Goal: Transaction & Acquisition: Purchase product/service

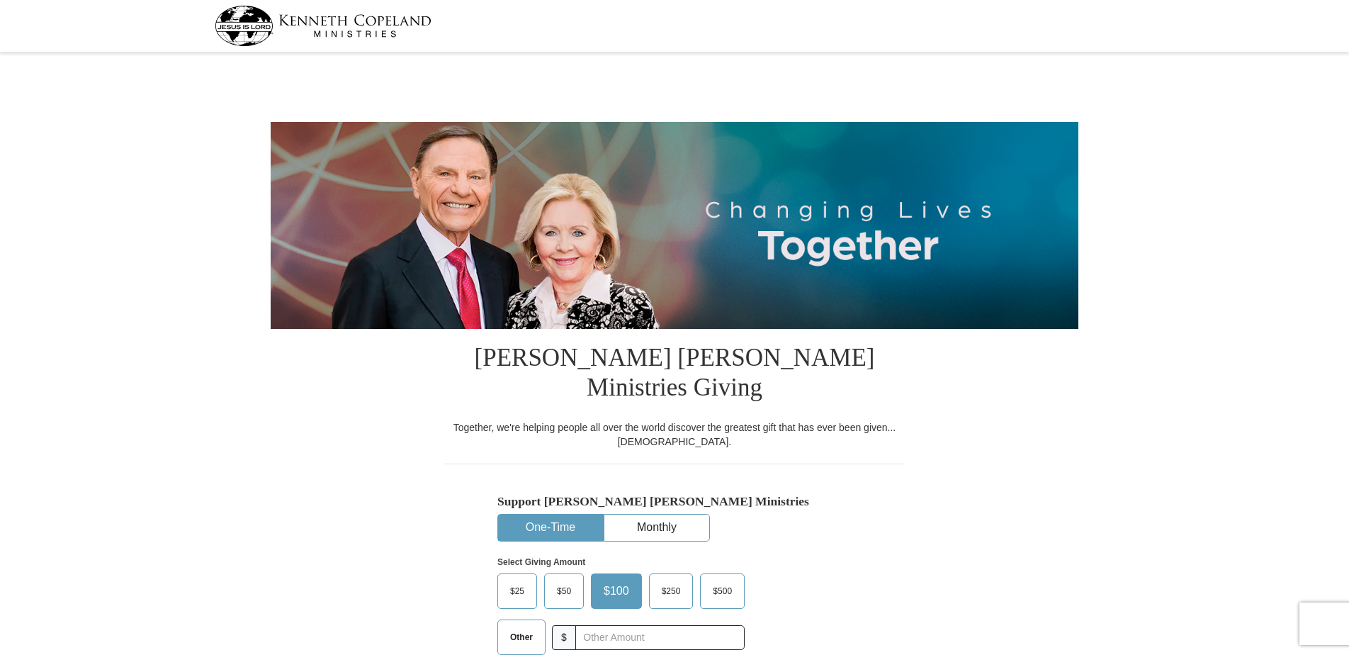
select select "SC"
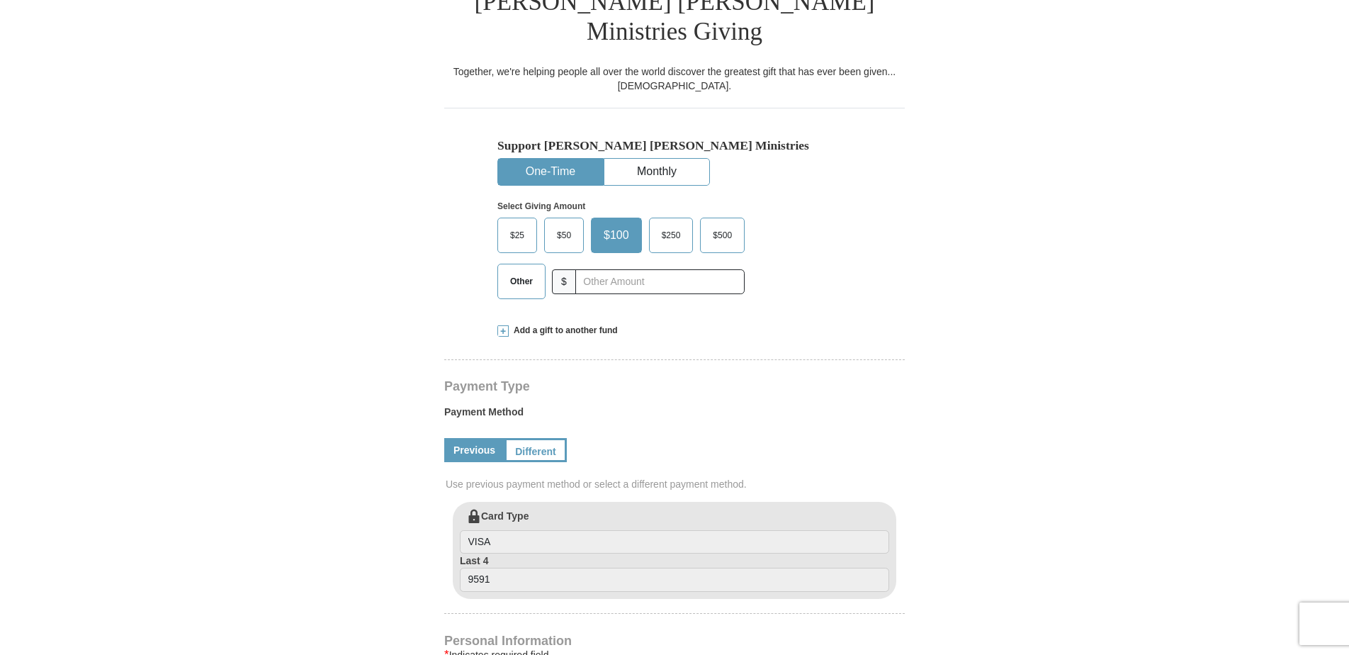
scroll to position [354, 0]
click at [570, 326] on span "Add a gift to another fund" at bounding box center [563, 332] width 109 height 12
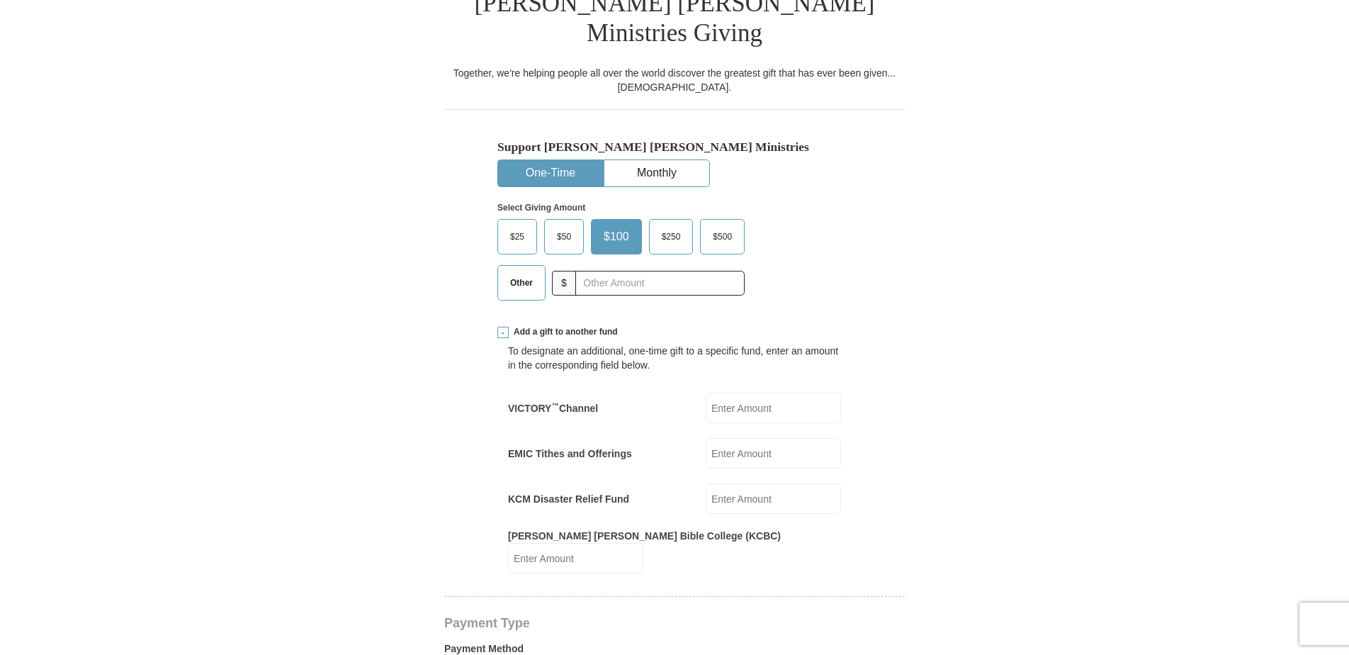
click at [643, 543] on input "Kenneth Copeland Bible College (KCBC)" at bounding box center [575, 558] width 135 height 30
type input "50"
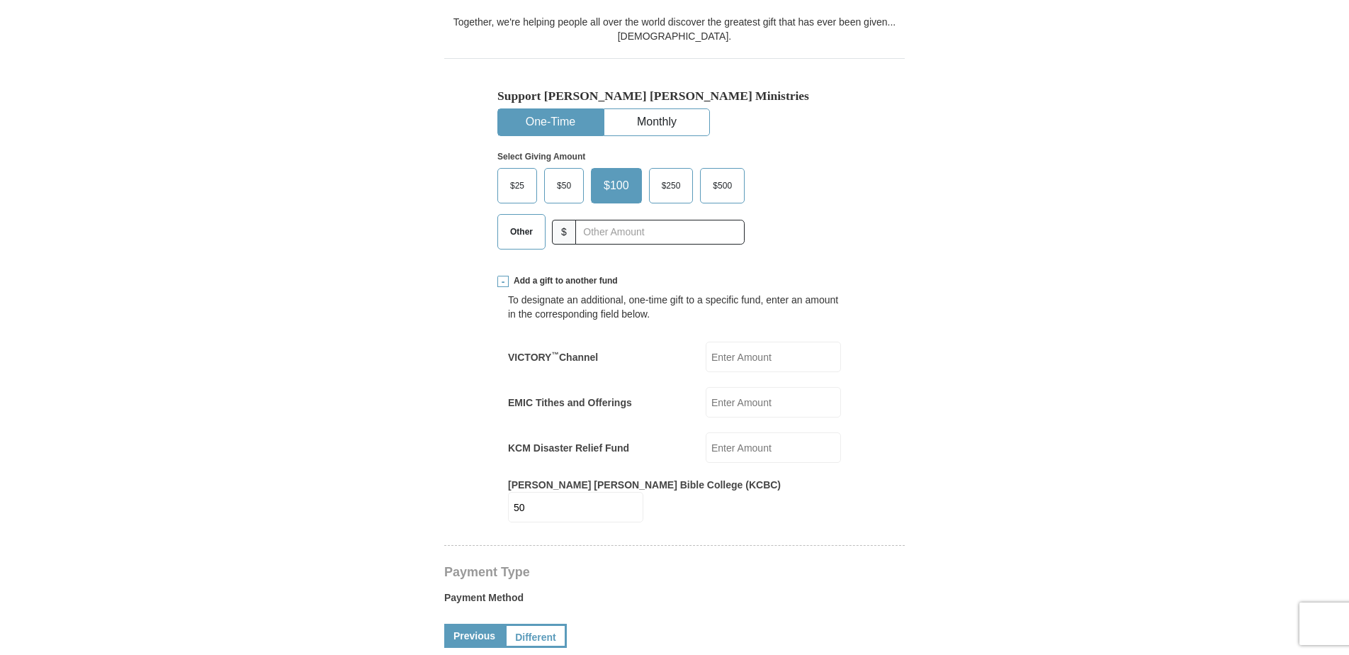
scroll to position [496, 0]
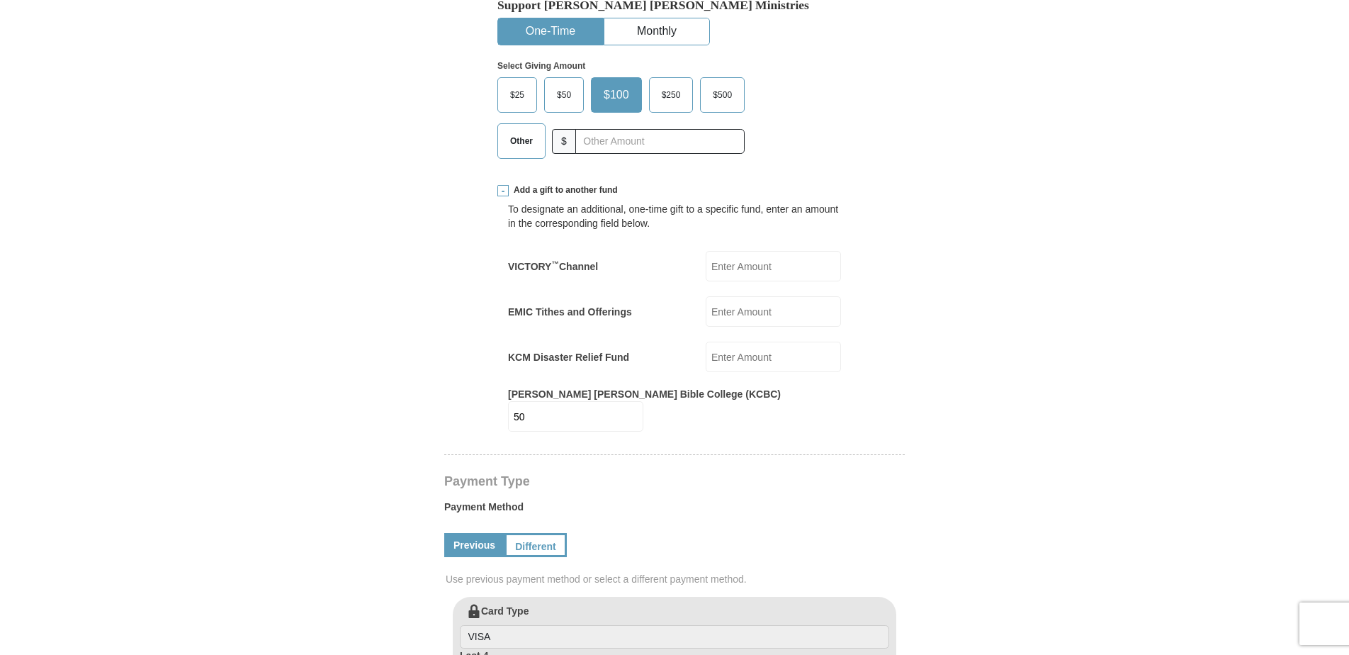
click at [384, 371] on form "Kenneth Copeland Ministries Giving Together, we're helping people all over the …" at bounding box center [675, 479] width 808 height 1837
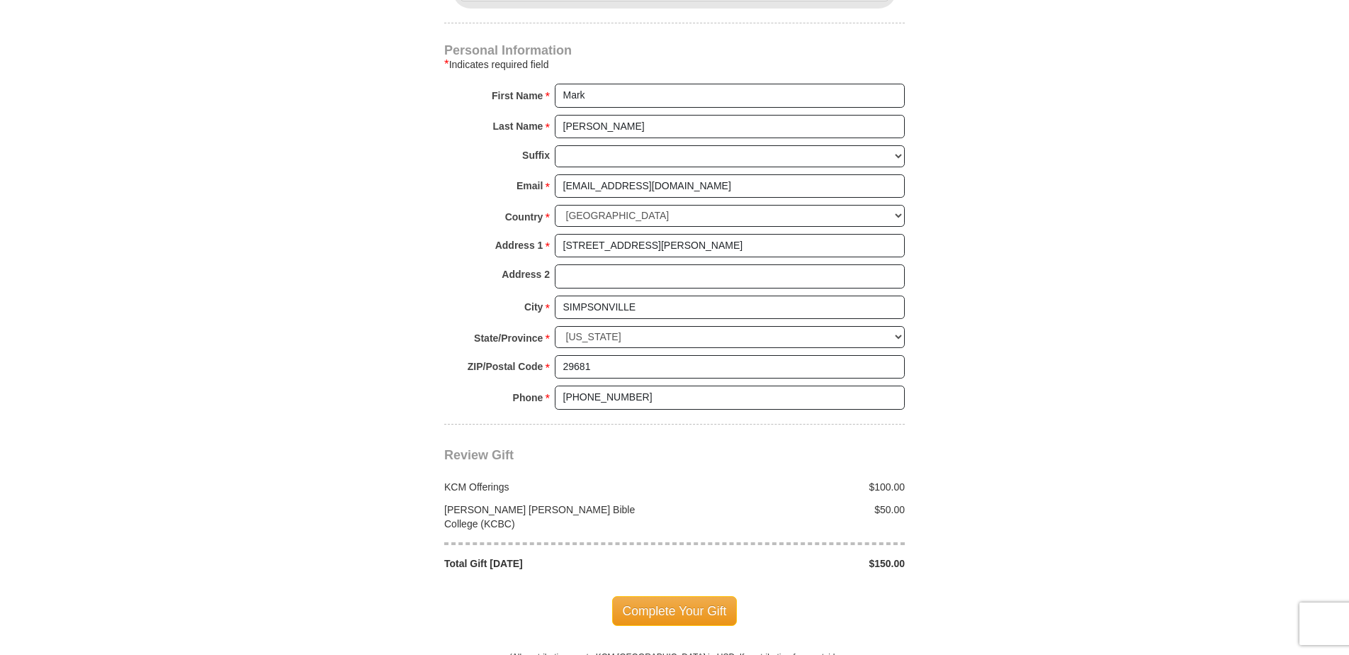
scroll to position [1204, 0]
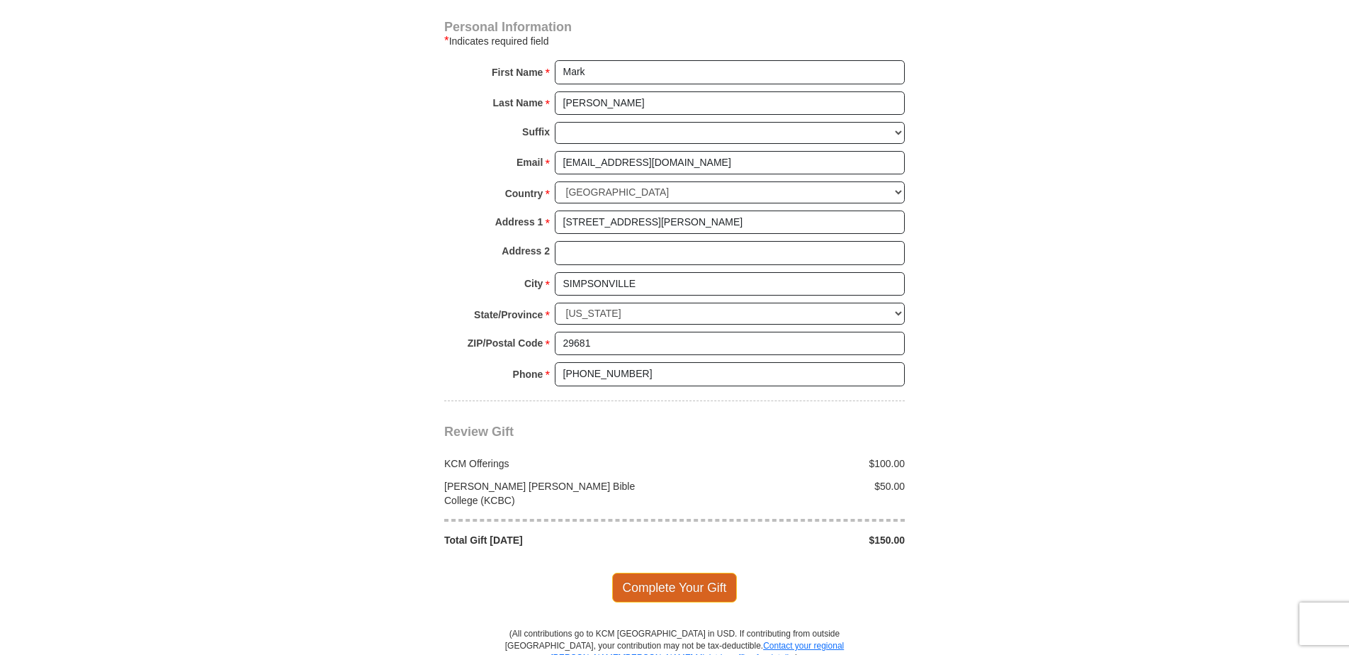
click at [650, 572] on span "Complete Your Gift" at bounding box center [674, 587] width 125 height 30
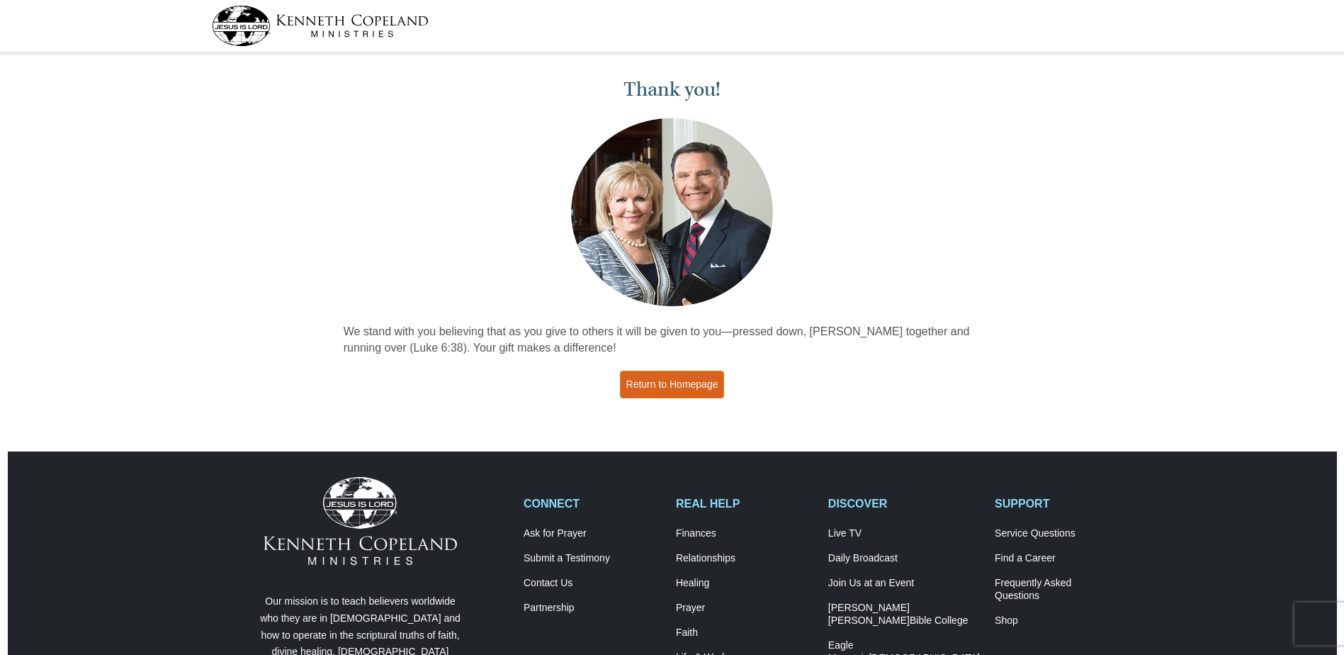
click at [647, 380] on link "Return to Homepage" at bounding box center [672, 385] width 105 height 28
